Goal: Find specific page/section: Find specific page/section

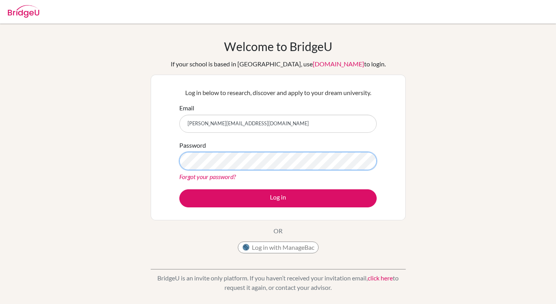
click at [179, 189] on button "Log in" at bounding box center [277, 198] width 197 height 18
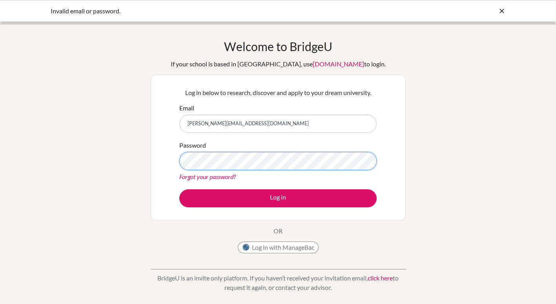
click at [179, 189] on button "Log in" at bounding box center [277, 198] width 197 height 18
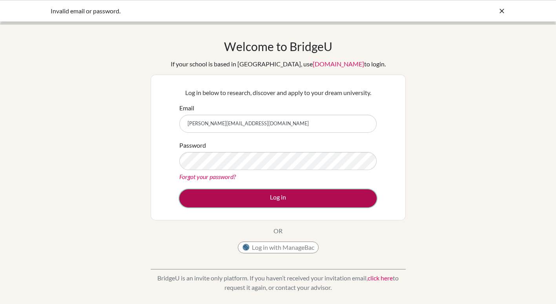
click at [239, 195] on button "Log in" at bounding box center [277, 198] width 197 height 18
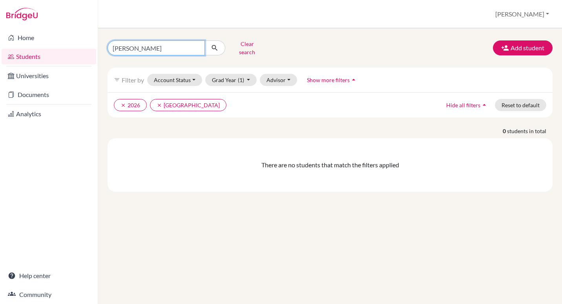
click at [130, 46] on input "ruth" at bounding box center [156, 47] width 97 height 15
type input "alisa"
click button "submit" at bounding box center [215, 47] width 21 height 15
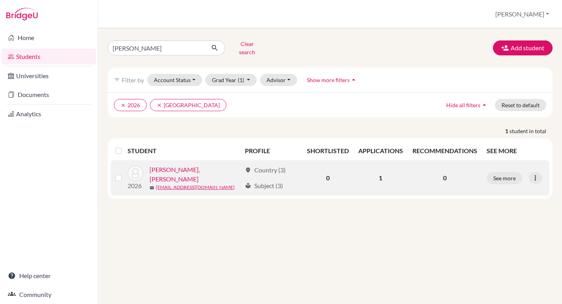
click at [182, 165] on link "Alistratova, Alisa" at bounding box center [195, 174] width 91 height 19
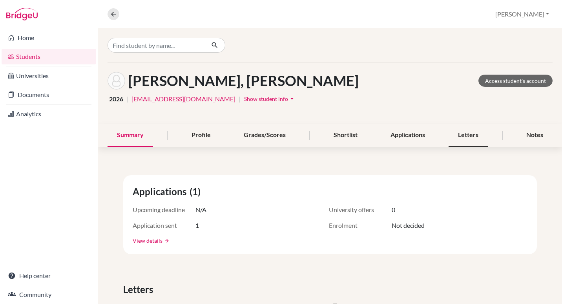
click at [449, 135] on div "Letters" at bounding box center [468, 135] width 39 height 23
